Goal: Task Accomplishment & Management: Complete application form

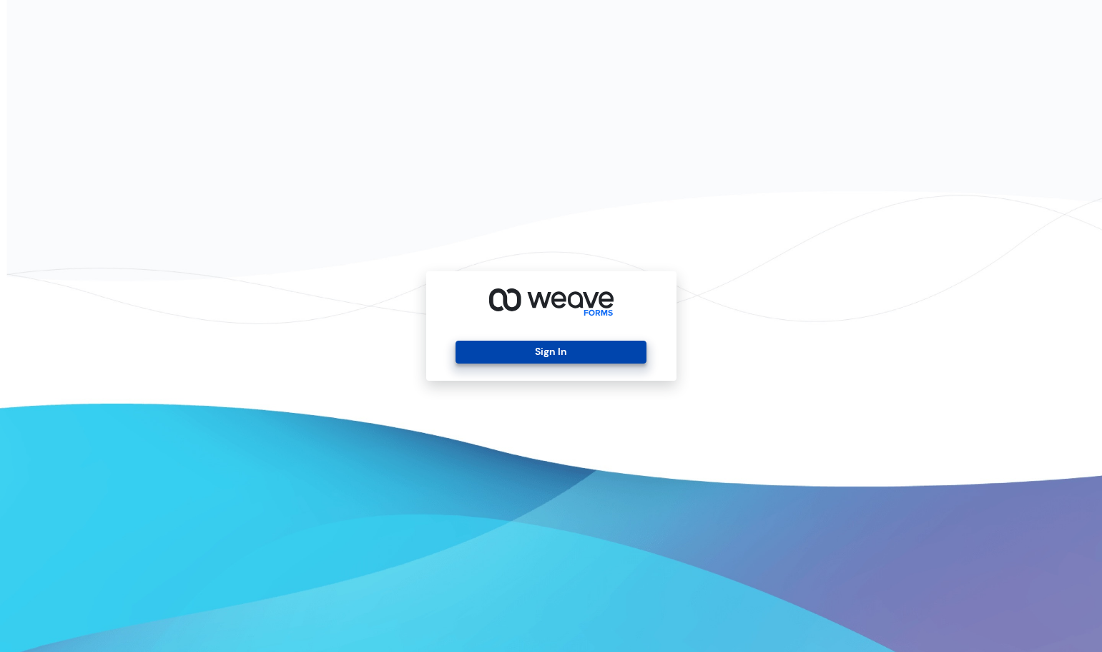
click at [557, 346] on button "Sign In" at bounding box center [551, 352] width 191 height 23
click at [555, 353] on button "Sign In" at bounding box center [551, 352] width 191 height 23
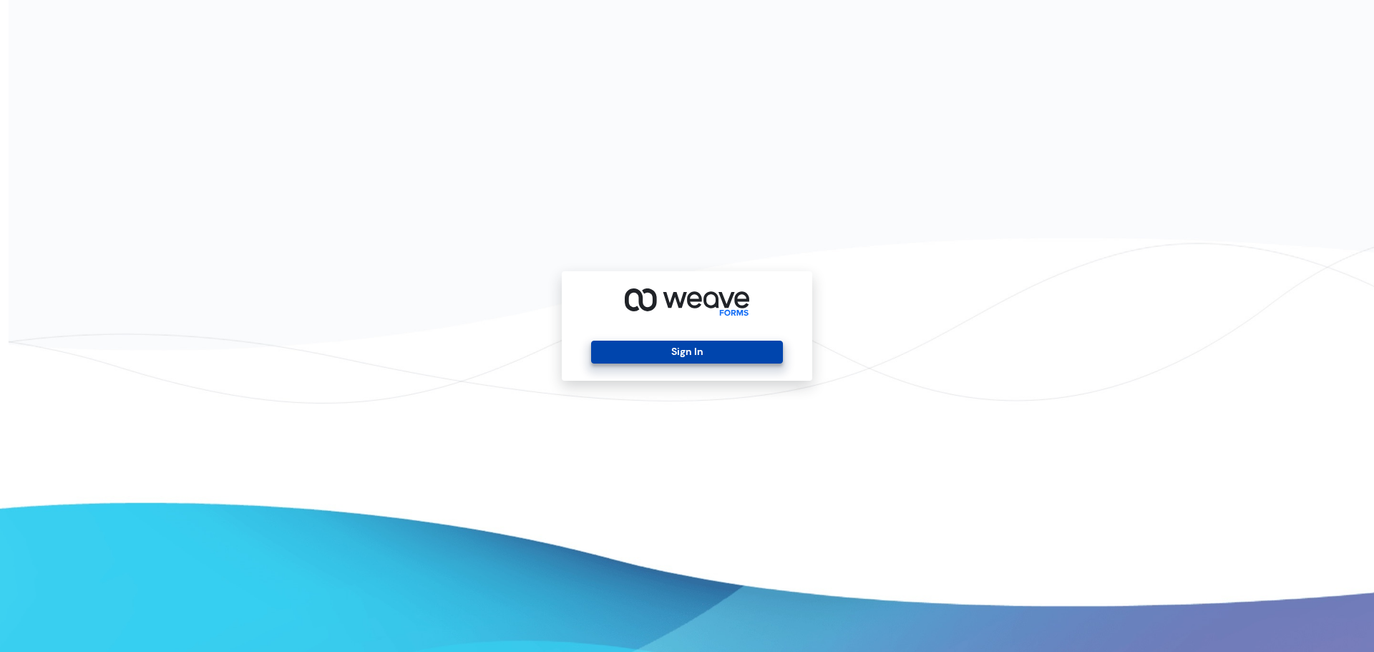
click at [661, 351] on button "Sign In" at bounding box center [686, 352] width 191 height 23
